Goal: Contribute content: Add original content to the website for others to see

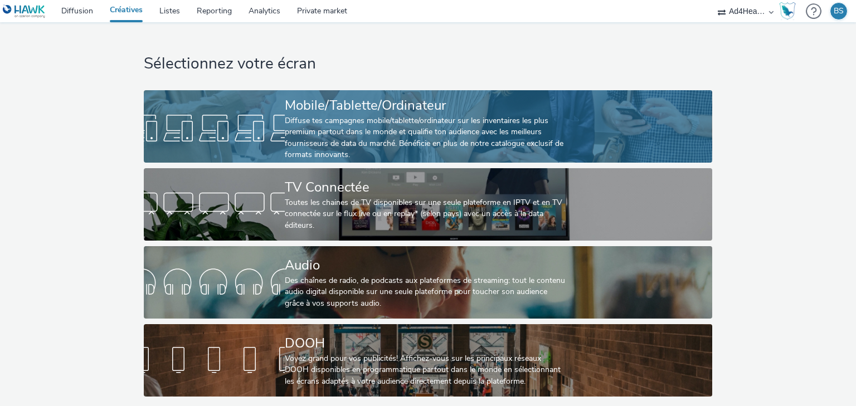
scroll to position [2, 0]
click at [343, 127] on div "Diffuse tes campagnes mobile/tablette/ordinateur sur les inventaires les plus p…" at bounding box center [426, 138] width 282 height 46
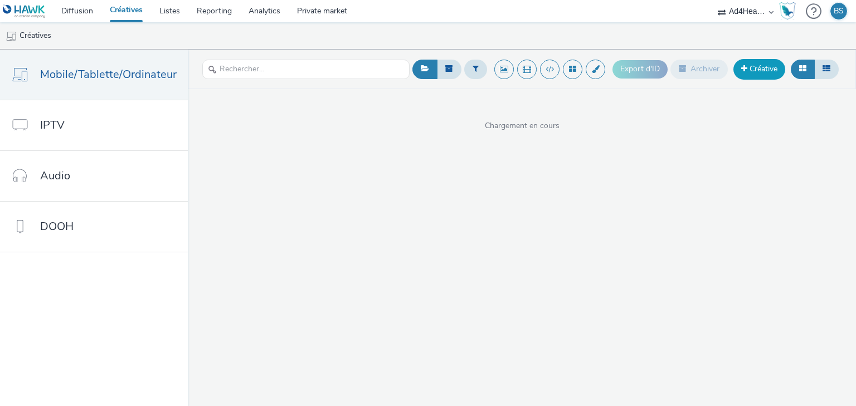
click at [751, 67] on link "Créative" at bounding box center [760, 69] width 52 height 20
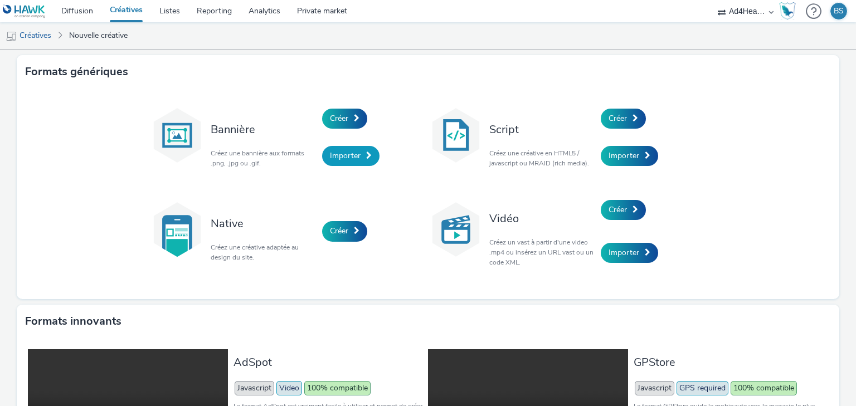
click at [339, 149] on link "Importer" at bounding box center [350, 156] width 57 height 20
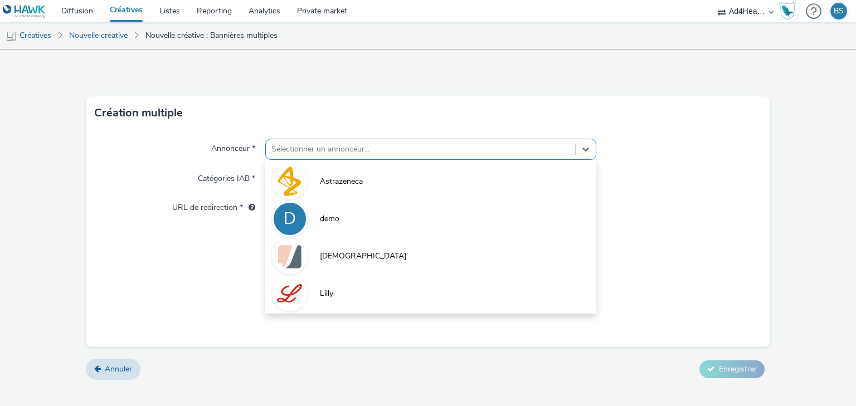
click at [339, 149] on div at bounding box center [420, 149] width 298 height 13
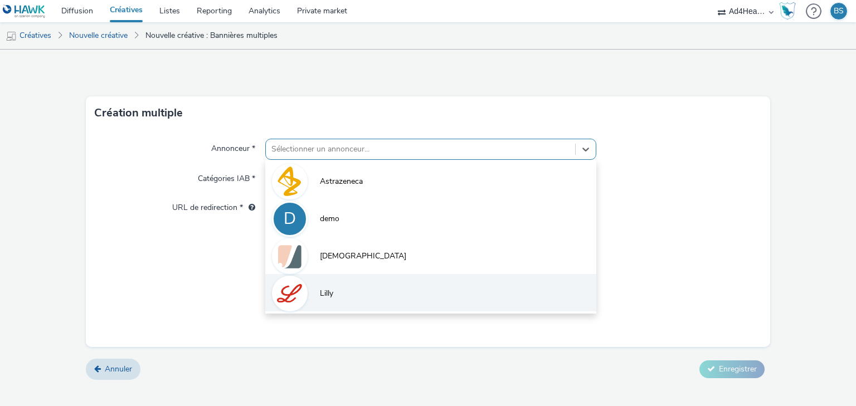
click at [318, 290] on li "Lilly" at bounding box center [430, 292] width 331 height 37
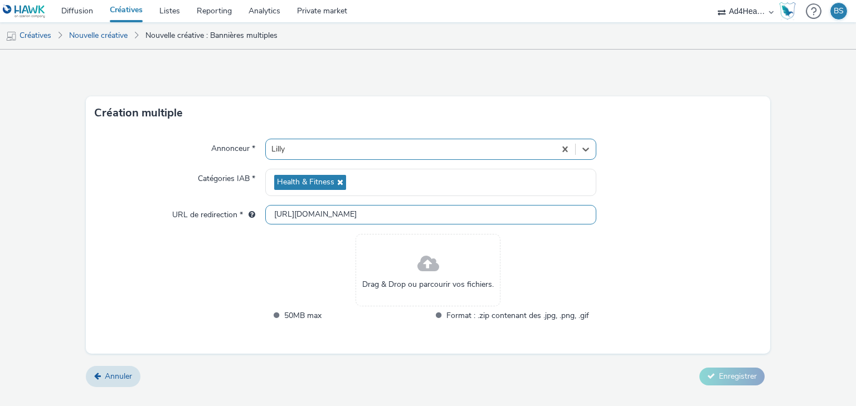
click at [324, 213] on input "[URL][DOMAIN_NAME]" at bounding box center [430, 215] width 331 height 20
click at [357, 206] on input "[URL][DOMAIN_NAME]" at bounding box center [430, 215] width 331 height 20
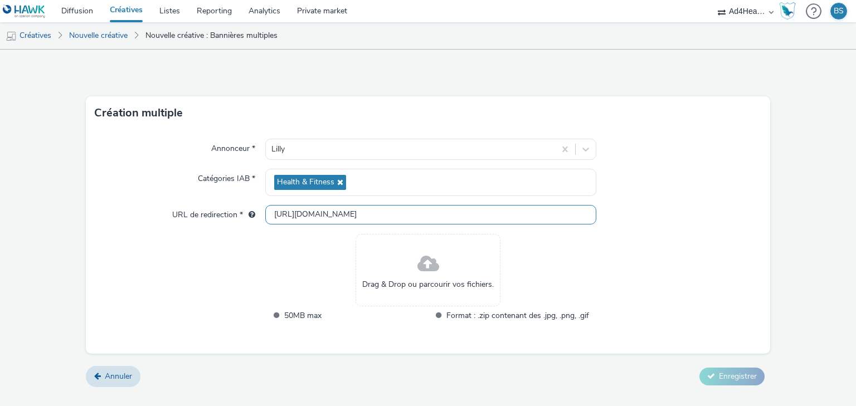
paste input "s://[DOMAIN_NAME][URL]"
type input "[URL][DOMAIN_NAME]"
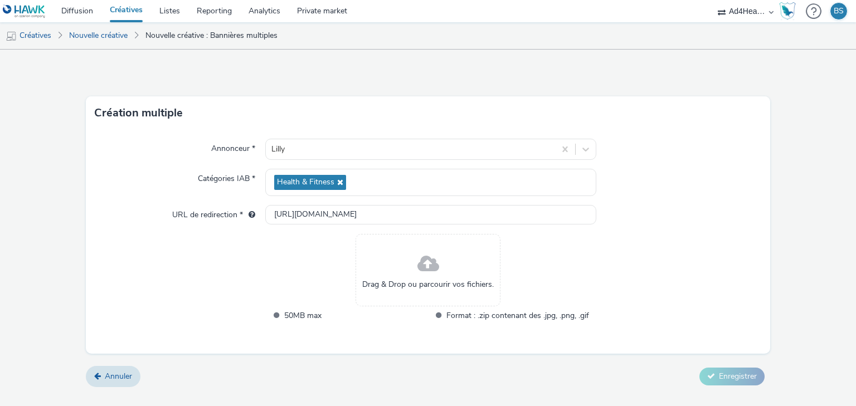
scroll to position [0, 0]
click at [447, 261] on div "Drag & Drop ou parcourir vos fichiers." at bounding box center [428, 270] width 145 height 72
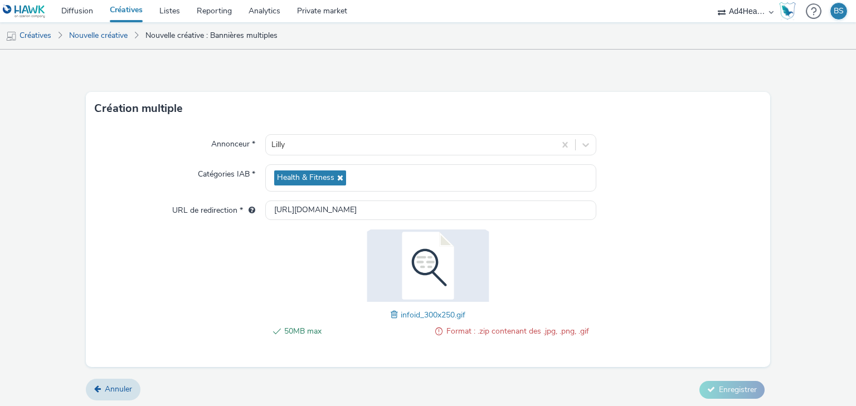
scroll to position [6, 0]
click at [476, 326] on span "Format : .zip contenant des .jpg, .png, .gif" at bounding box center [518, 329] width 143 height 13
click at [392, 313] on span at bounding box center [396, 313] width 10 height 12
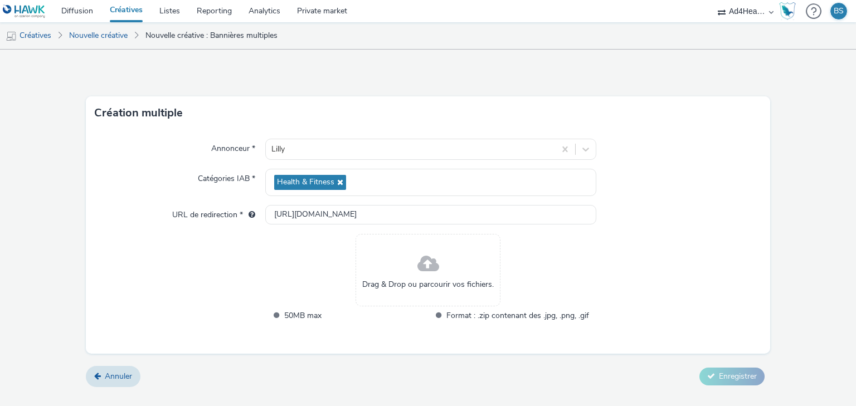
scroll to position [0, 0]
click at [420, 274] on span at bounding box center [429, 265] width 22 height 30
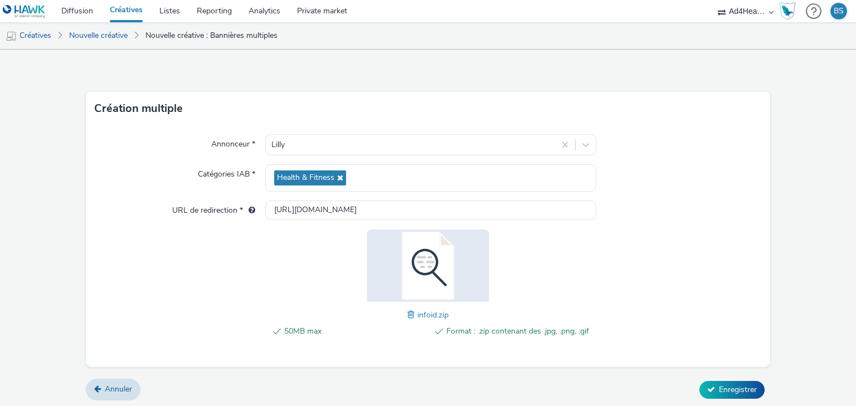
scroll to position [6, 0]
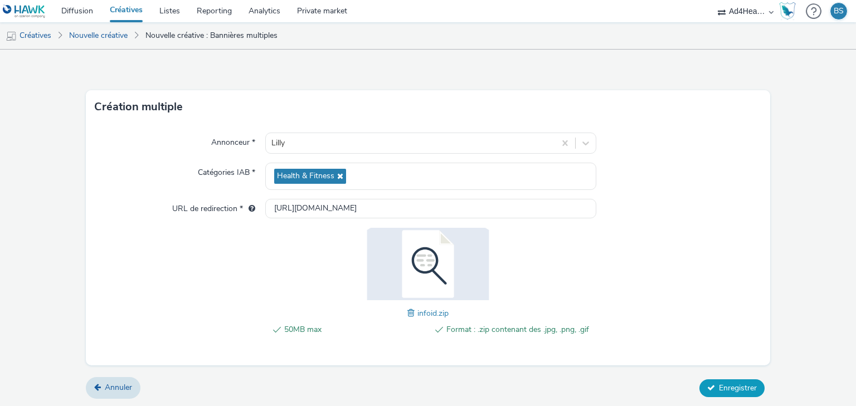
click at [725, 384] on span "Enregistrer" at bounding box center [738, 388] width 38 height 11
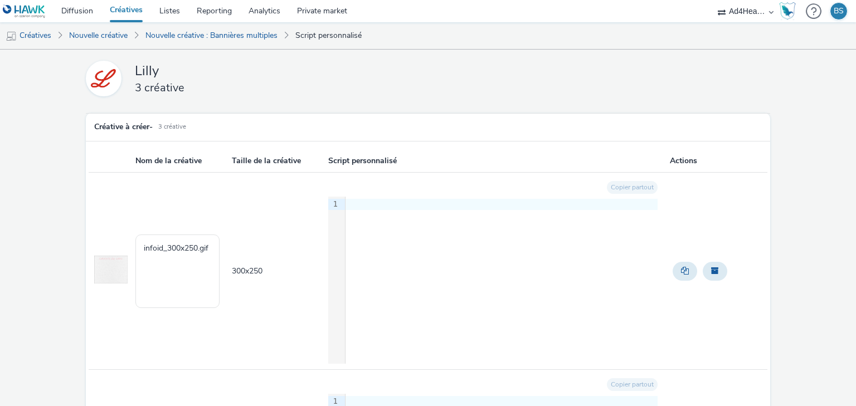
click at [356, 162] on th "Script personnalisé" at bounding box center [498, 161] width 342 height 23
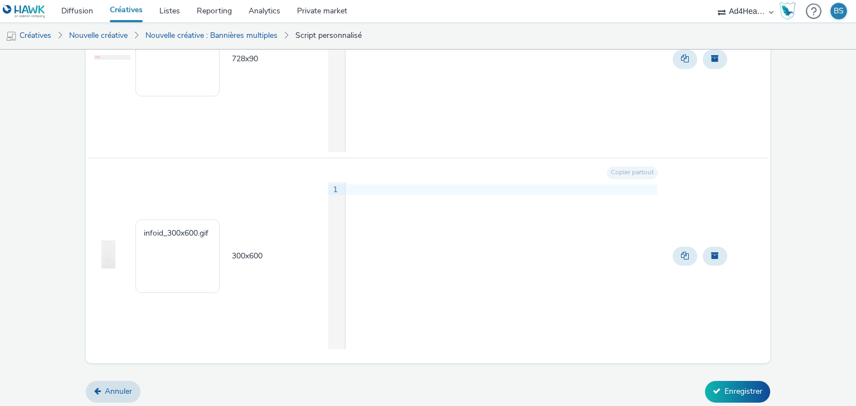
scroll to position [410, 0]
click at [721, 394] on button "Enregistrer" at bounding box center [737, 391] width 65 height 21
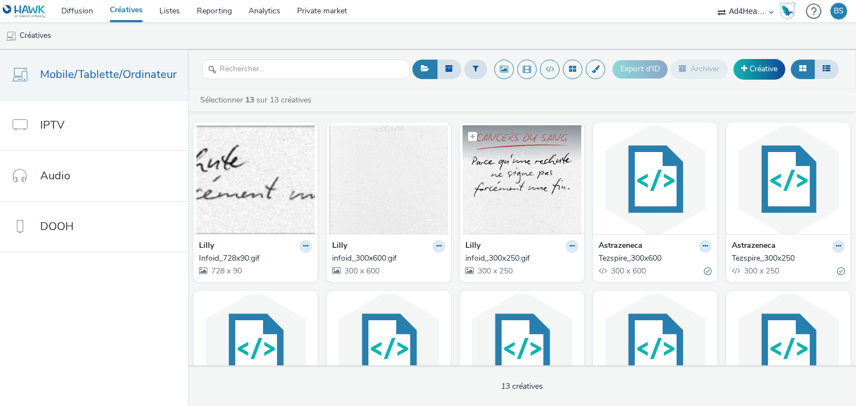
click at [493, 189] on img at bounding box center [522, 179] width 119 height 109
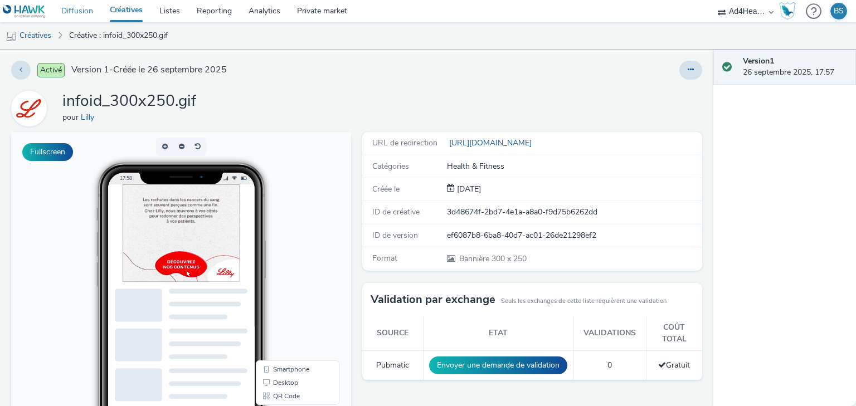
click at [81, 13] on link "Diffusion" at bounding box center [77, 11] width 48 height 22
